Goal: Task Accomplishment & Management: Manage account settings

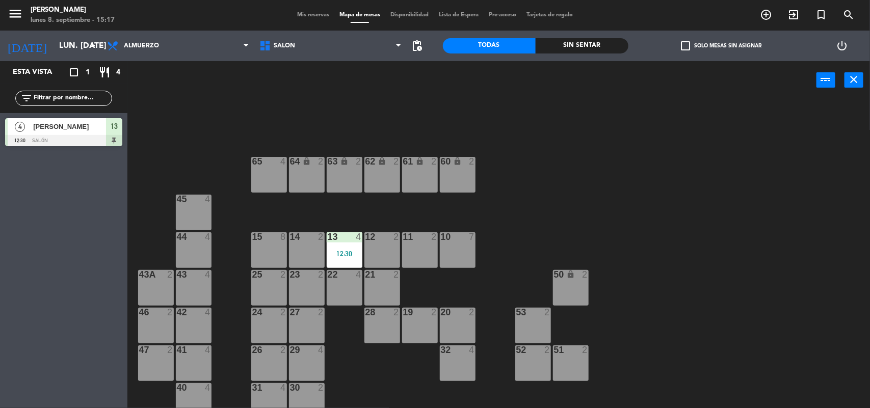
click at [321, 16] on span "Mis reservas" at bounding box center [313, 15] width 42 height 6
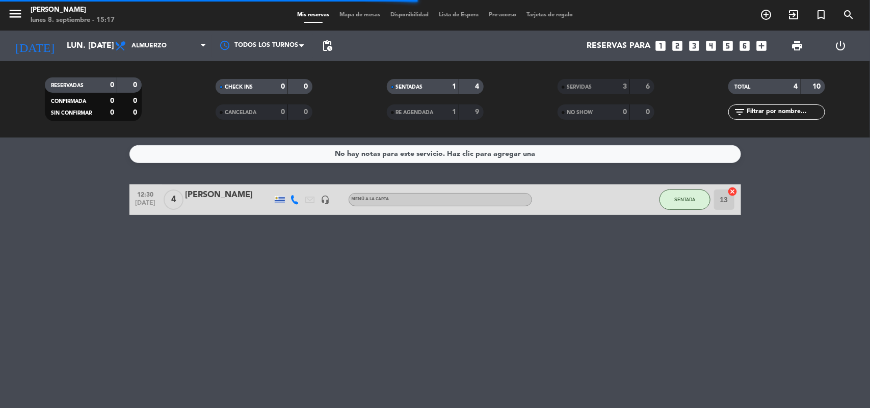
click at [697, 41] on icon "looks_3" at bounding box center [694, 45] width 13 height 13
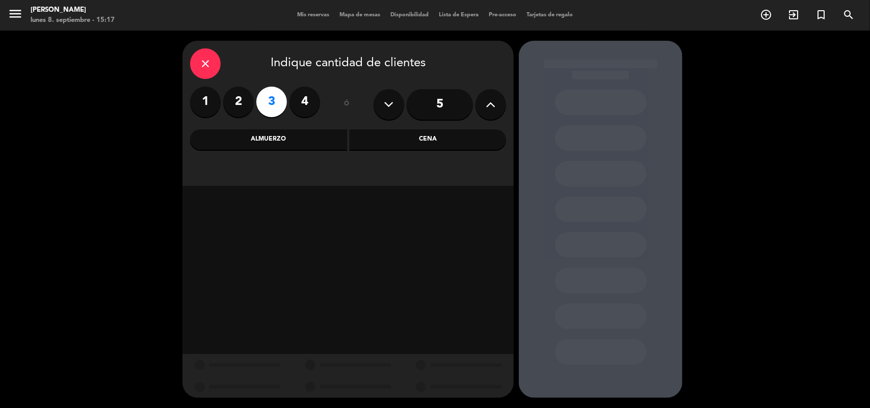
click at [428, 134] on div "Cena" at bounding box center [428, 139] width 157 height 20
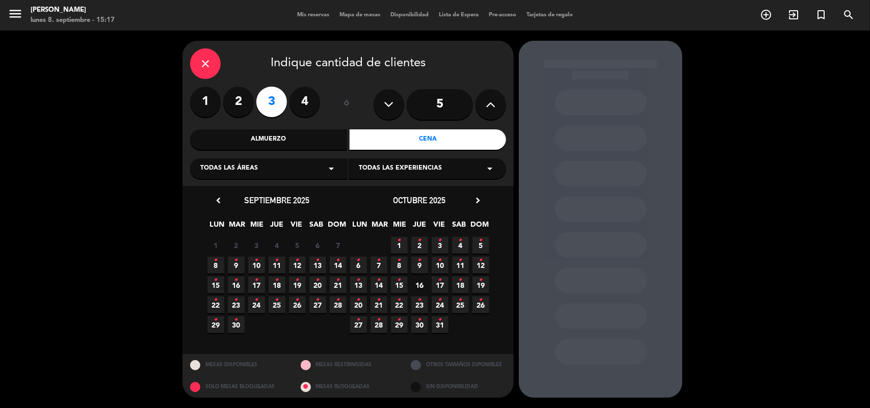
click at [219, 263] on span "8 •" at bounding box center [215, 265] width 17 height 17
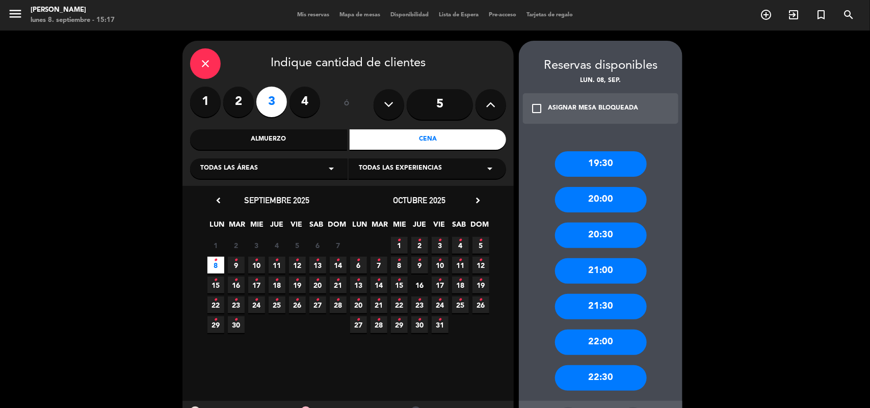
click at [592, 301] on div "21:30" at bounding box center [601, 306] width 92 height 25
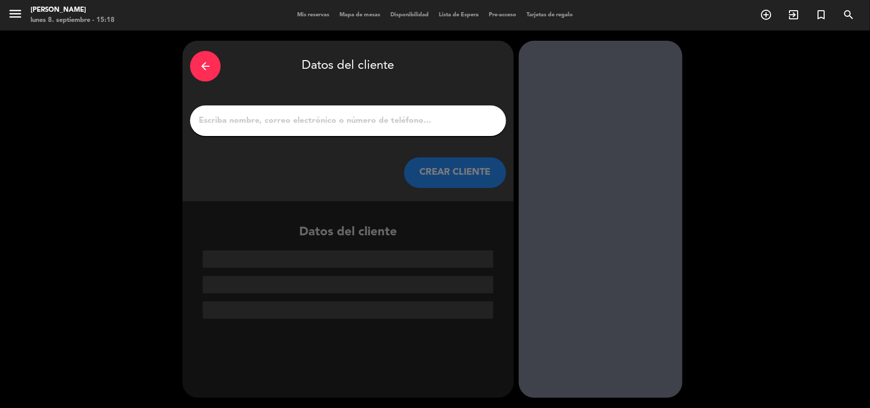
click at [395, 125] on input "1" at bounding box center [348, 121] width 301 height 14
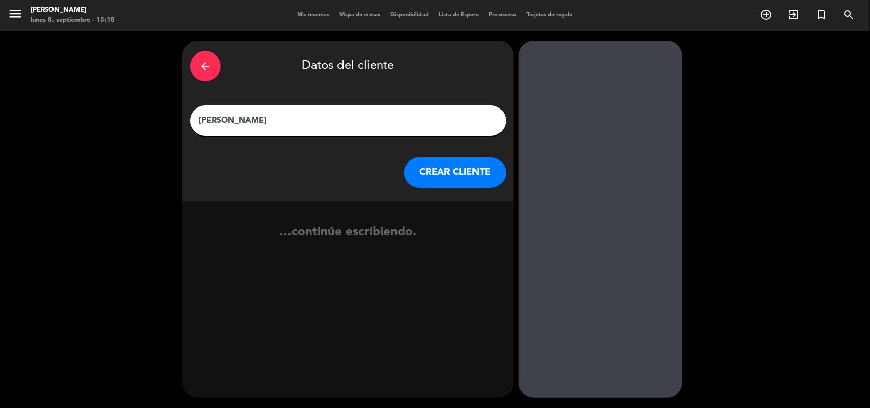
type input "[PERSON_NAME]"
click at [432, 172] on button "CREAR CLIENTE" at bounding box center [455, 172] width 102 height 31
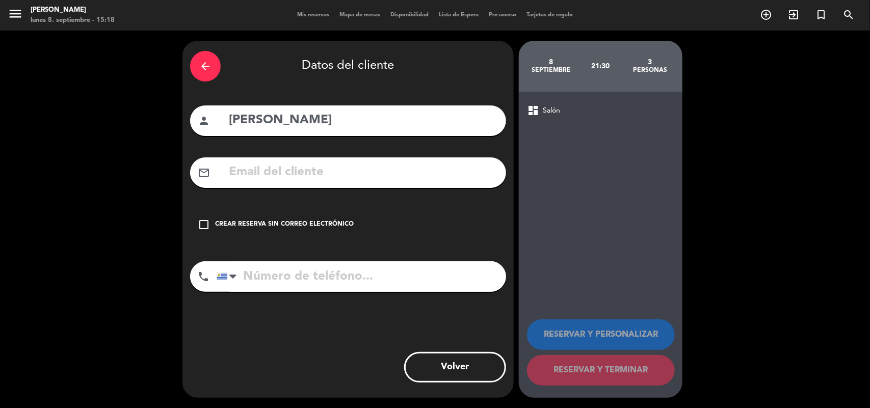
click at [200, 225] on icon "check_box_outline_blank" at bounding box center [204, 225] width 12 height 12
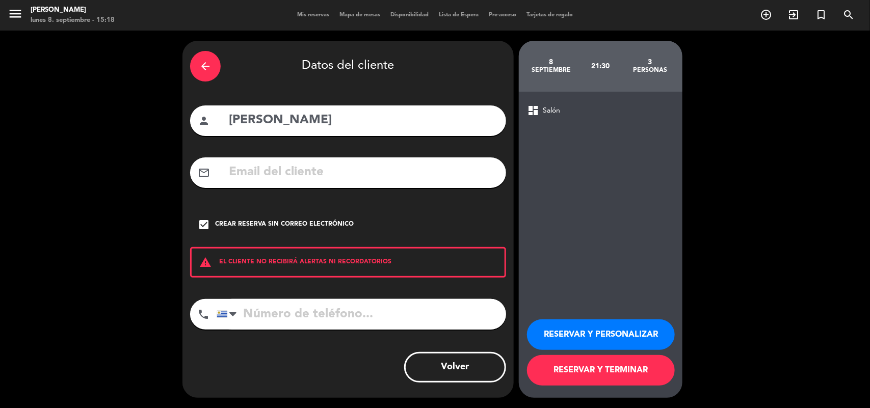
click at [299, 309] on input "tel" at bounding box center [361, 314] width 289 height 31
type input "094143318"
click at [592, 372] on button "RESERVAR Y TERMINAR" at bounding box center [601, 370] width 148 height 31
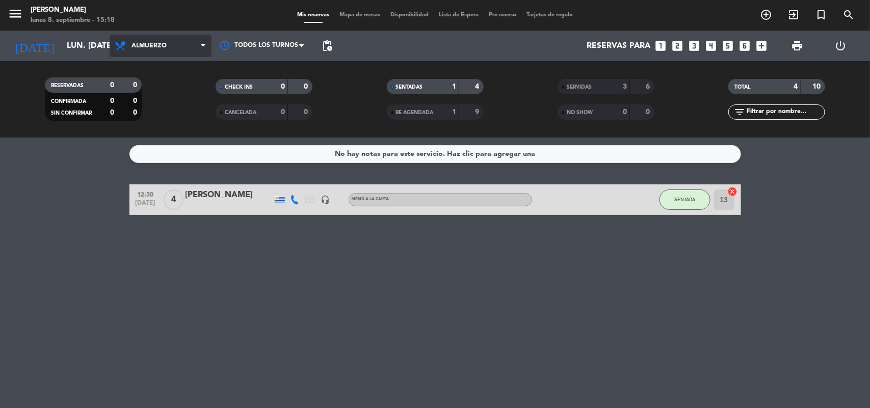
click at [188, 39] on span "Almuerzo" at bounding box center [161, 46] width 102 height 22
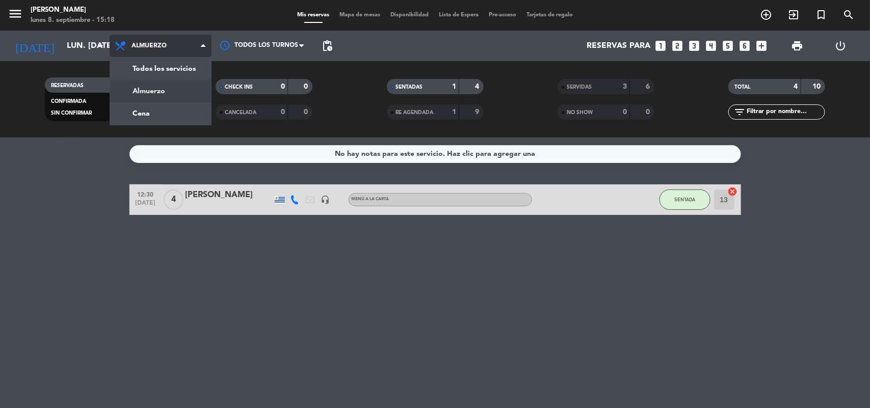
click at [188, 98] on div "menu [PERSON_NAME] lunes 8. septiembre - 15:18 Mis reservas Mapa de mesas Dispo…" at bounding box center [435, 69] width 870 height 138
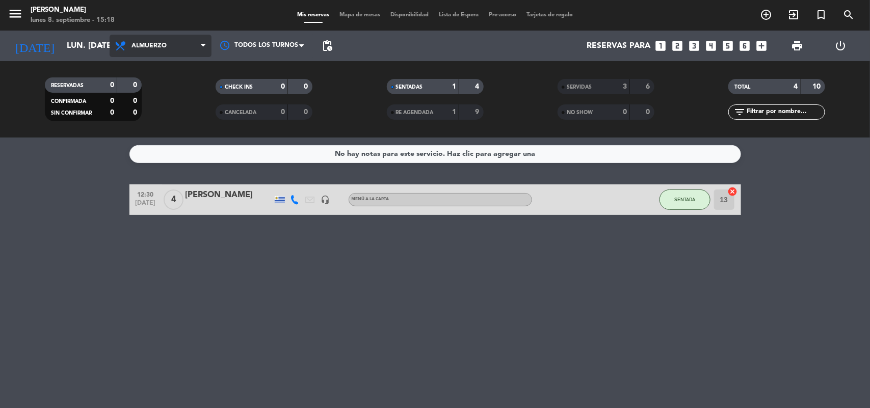
drag, startPoint x: 182, startPoint y: 32, endPoint x: 179, endPoint y: 42, distance: 10.3
click at [182, 33] on div "Todos los servicios Almuerzo Cena Almuerzo Todos los servicios Almuerzo Cena" at bounding box center [161, 46] width 102 height 31
click at [177, 44] on span "Almuerzo" at bounding box center [161, 46] width 102 height 22
click at [169, 109] on div "menu [PERSON_NAME] lunes 8. septiembre - 15:18 Mis reservas Mapa de mesas Dispo…" at bounding box center [435, 69] width 870 height 138
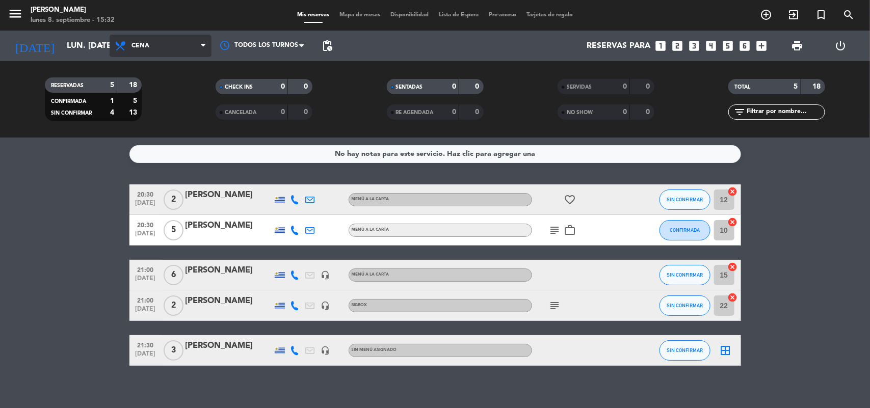
click at [173, 47] on span "Cena" at bounding box center [161, 46] width 102 height 22
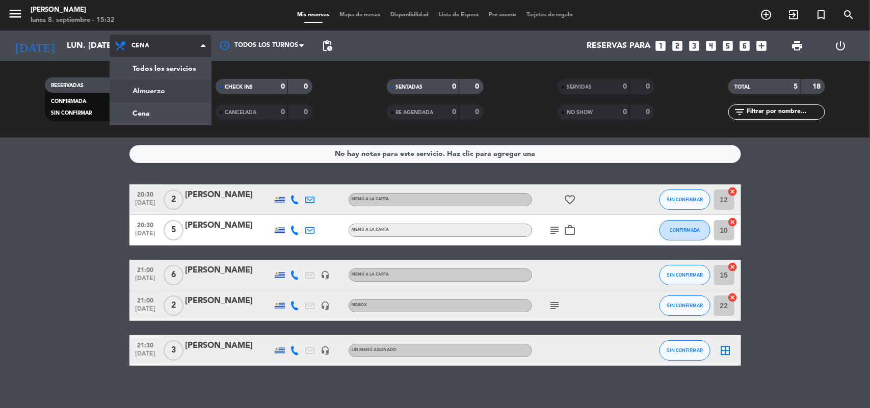
click at [156, 87] on div "menu [PERSON_NAME] lunes 8. septiembre - 15:32 Mis reservas Mapa de mesas Dispo…" at bounding box center [435, 69] width 870 height 138
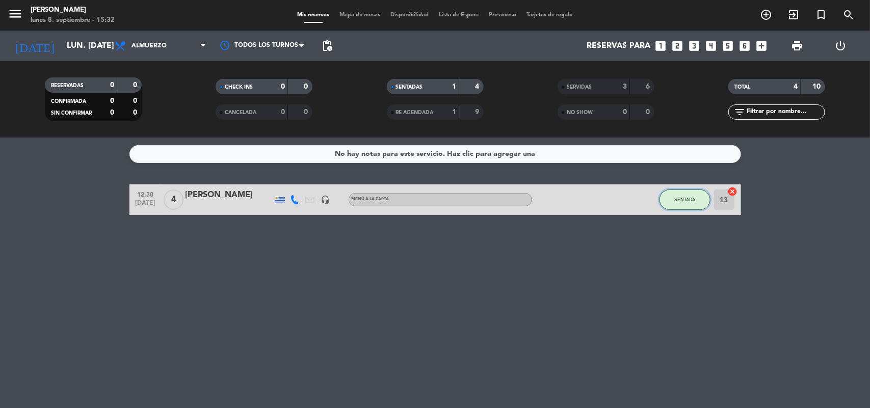
click at [676, 195] on button "SENTADA" at bounding box center [684, 200] width 51 height 20
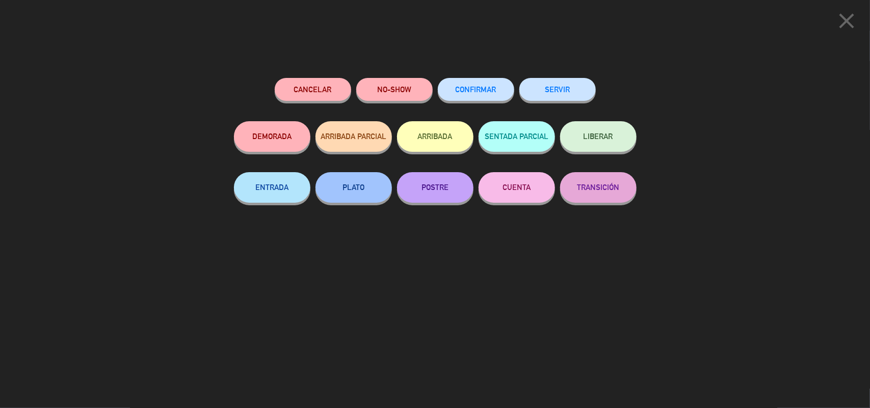
click at [564, 90] on button "SERVIR" at bounding box center [557, 89] width 76 height 23
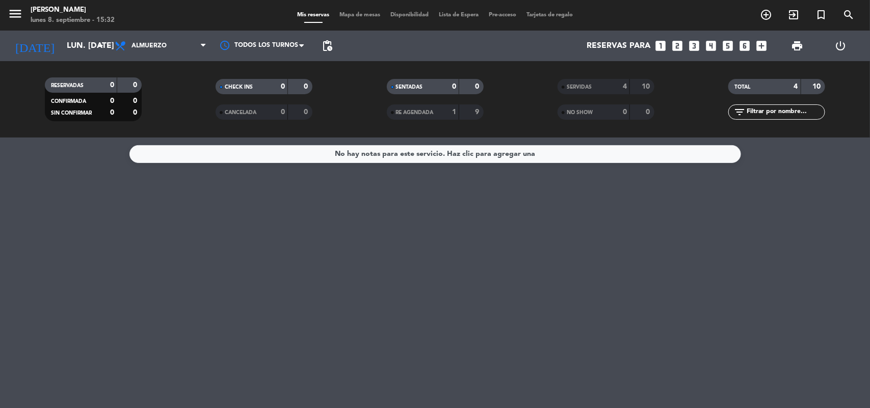
click at [345, 12] on span "Mapa de mesas" at bounding box center [359, 15] width 51 height 6
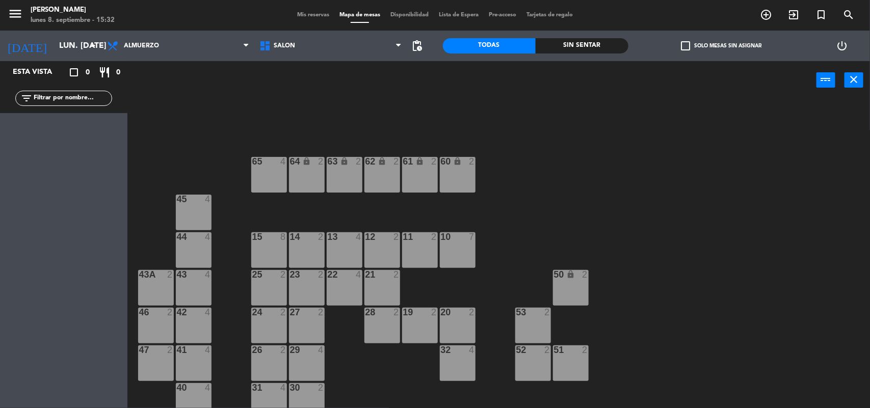
drag, startPoint x: 427, startPoint y: 252, endPoint x: 407, endPoint y: 223, distance: 35.9
click at [427, 251] on div "11 2" at bounding box center [420, 250] width 36 height 36
click at [539, 198] on div "64 lock 2 63 lock 2 62 lock 2 61 lock 2 60 lock 2 65 4 45 4 10 7 15 8 13 4 11 2…" at bounding box center [503, 255] width 734 height 309
click at [316, 13] on span "Mis reservas" at bounding box center [313, 15] width 42 height 6
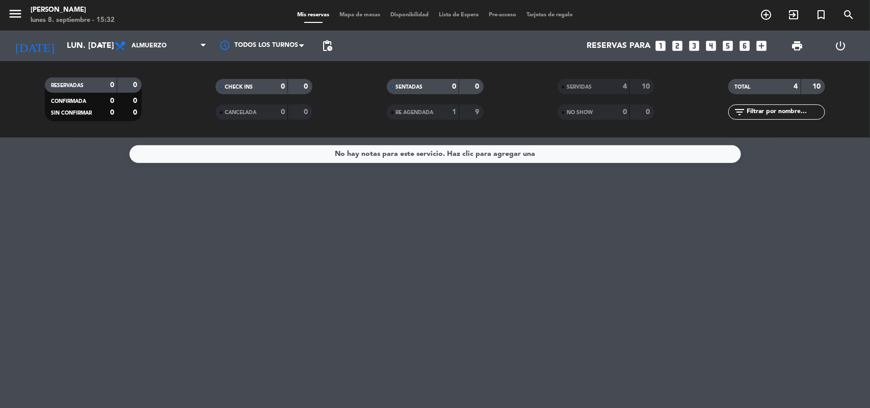
click at [352, 17] on span "Mapa de mesas" at bounding box center [359, 15] width 51 height 6
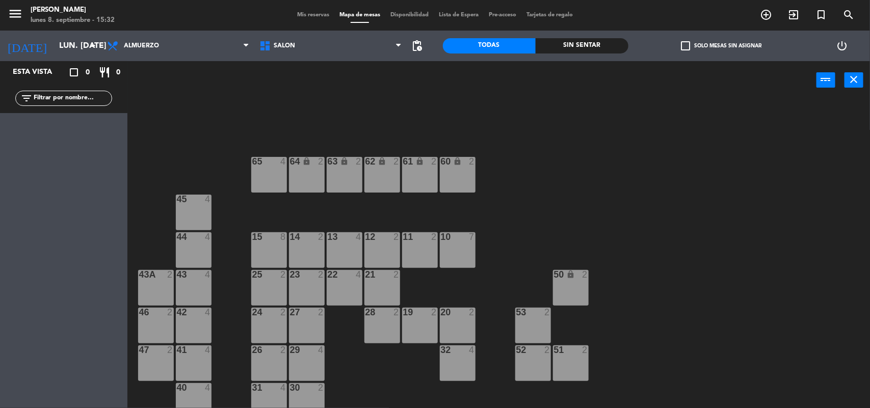
click at [418, 238] on div at bounding box center [419, 236] width 17 height 9
click at [427, 79] on button "[GEOGRAPHIC_DATA]" at bounding box center [439, 80] width 61 height 20
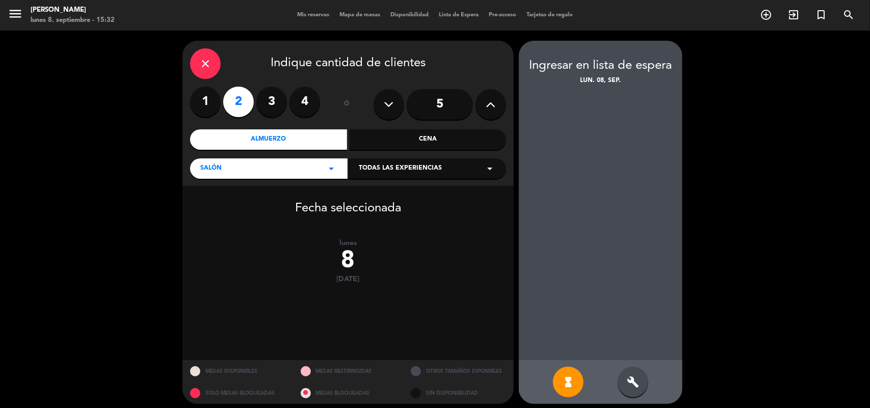
click at [209, 56] on div "close" at bounding box center [205, 63] width 31 height 31
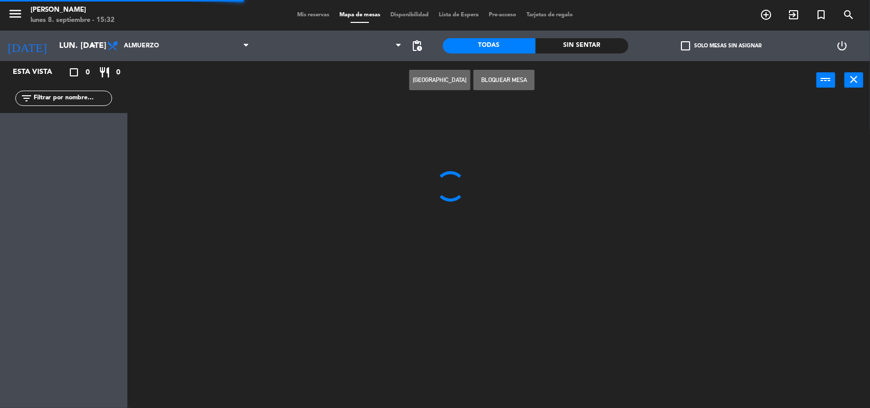
drag, startPoint x: 62, startPoint y: 97, endPoint x: 74, endPoint y: 109, distance: 16.9
click at [63, 97] on input "text" at bounding box center [72, 98] width 79 height 11
drag, startPoint x: 88, startPoint y: 195, endPoint x: 165, endPoint y: 105, distance: 118.2
click at [88, 195] on div "Esta vista crop_square 0 restaurant 0 filter_list" at bounding box center [63, 234] width 127 height 347
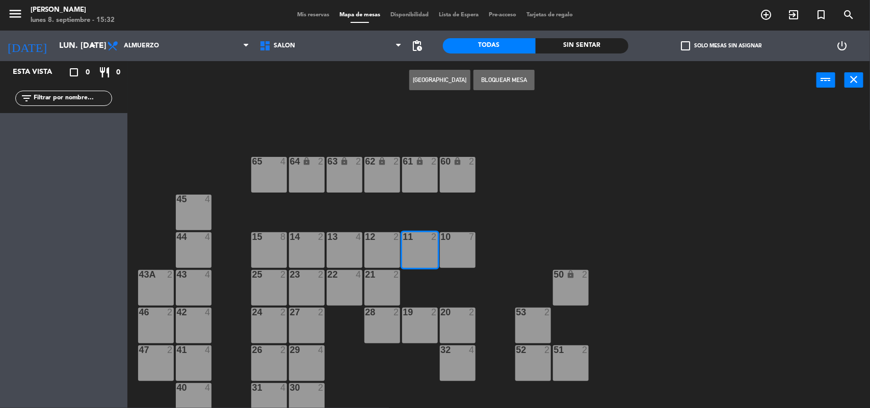
click at [309, 14] on span "Mis reservas" at bounding box center [313, 15] width 42 height 6
